Goal: Task Accomplishment & Management: Manage account settings

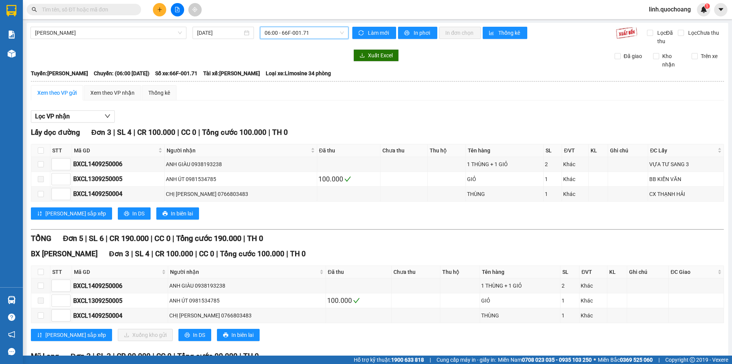
scroll to position [56, 0]
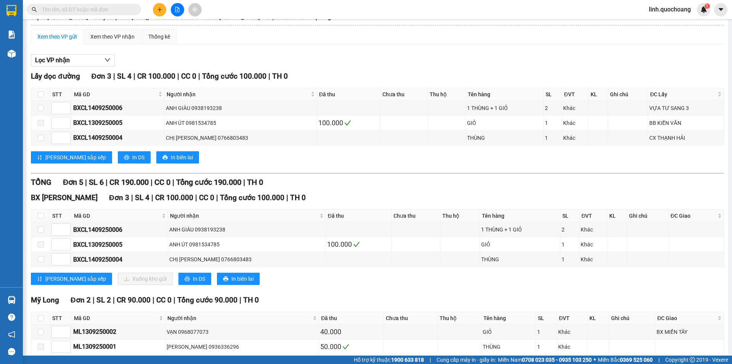
click at [661, 6] on span "linh.quochoang" at bounding box center [670, 10] width 54 height 10
click at [663, 24] on span "Đăng xuất" at bounding box center [673, 23] width 39 height 8
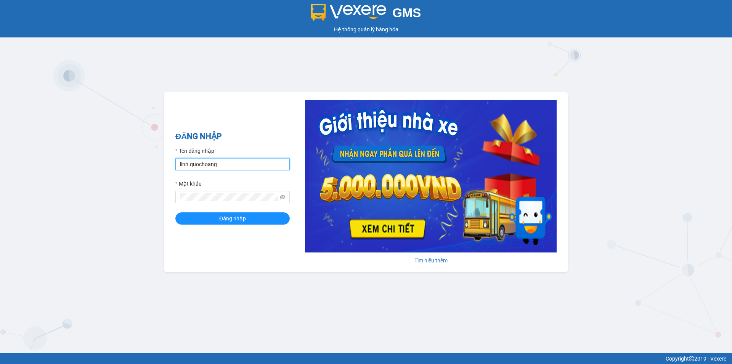
drag, startPoint x: 244, startPoint y: 159, endPoint x: 261, endPoint y: 168, distance: 19.1
click at [246, 159] on input "linh.quochoang" at bounding box center [232, 164] width 114 height 12
type input "quyen.quochoang"
click at [249, 214] on button "Đăng nhập" at bounding box center [232, 218] width 114 height 12
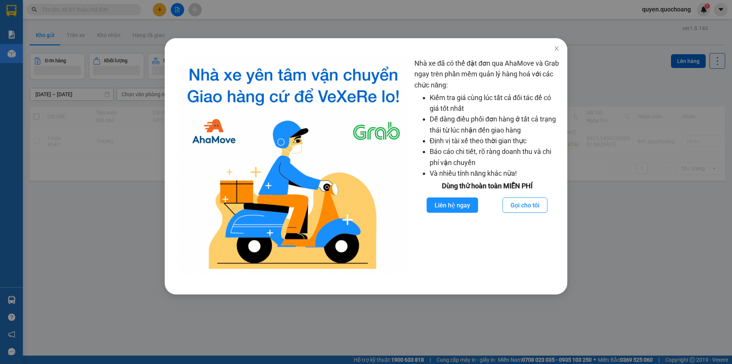
click at [612, 128] on div "Nhà xe đã có thể đặt đơn qua AhaMove và Grab ngay trên phần mềm quản lý hàng ho…" at bounding box center [366, 182] width 732 height 364
